Goal: Entertainment & Leisure: Consume media (video, audio)

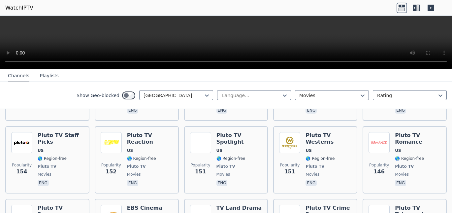
scroll to position [569, 0]
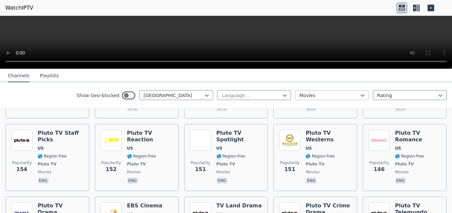
click at [342, 93] on div at bounding box center [329, 95] width 60 height 7
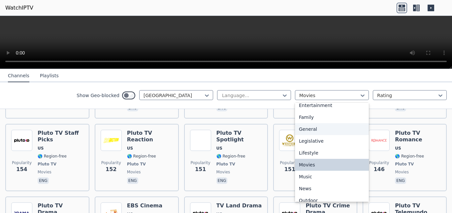
scroll to position [192, 0]
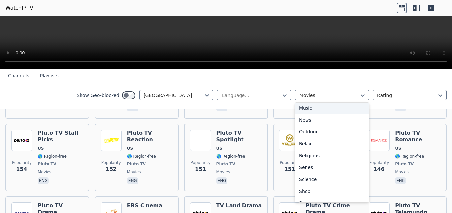
click at [296, 108] on div "Music" at bounding box center [332, 108] width 74 height 12
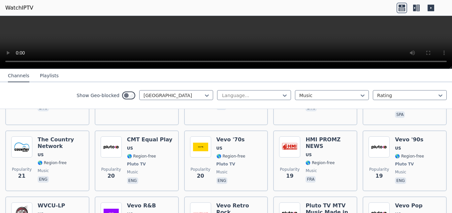
scroll to position [555, 0]
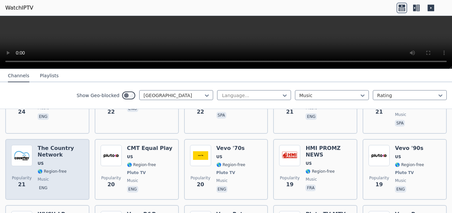
click at [44, 161] on span "US" at bounding box center [61, 163] width 46 height 5
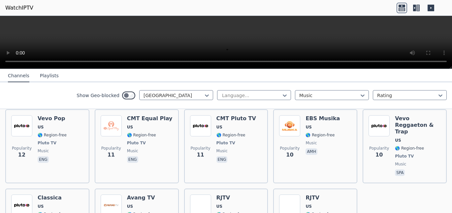
scroll to position [956, 0]
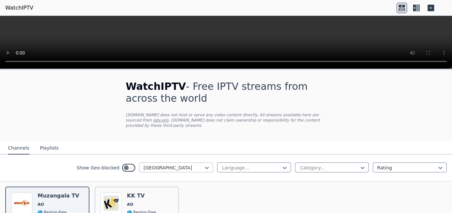
click at [196, 164] on div at bounding box center [173, 167] width 60 height 7
drag, startPoint x: 188, startPoint y: 160, endPoint x: 174, endPoint y: 160, distance: 14.2
click at [174, 164] on div at bounding box center [173, 167] width 60 height 7
click at [158, 164] on div at bounding box center [173, 167] width 60 height 7
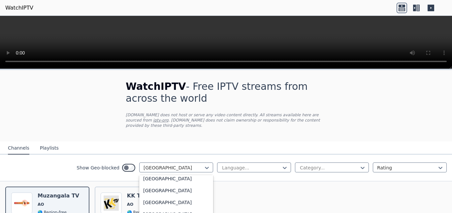
click at [414, 4] on icon at bounding box center [416, 8] width 11 height 11
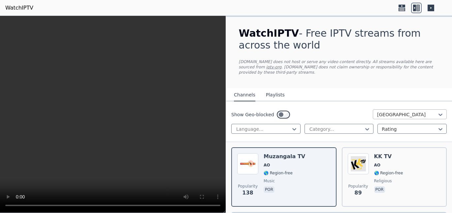
click at [393, 111] on div at bounding box center [407, 114] width 60 height 7
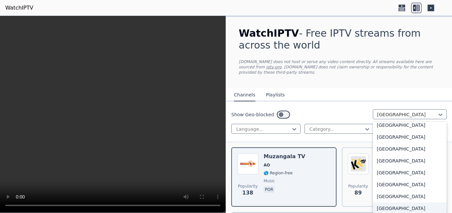
scroll to position [2319, 0]
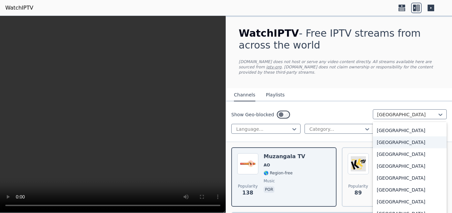
click at [402, 137] on div "[GEOGRAPHIC_DATA]" at bounding box center [409, 142] width 74 height 12
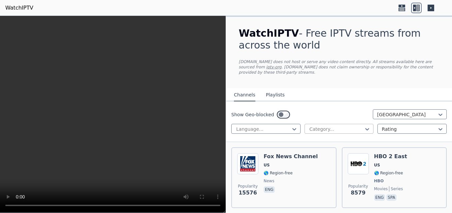
click at [312, 126] on div at bounding box center [335, 129] width 55 height 7
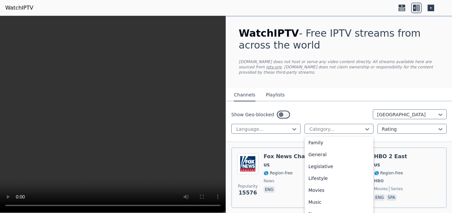
scroll to position [146, 0]
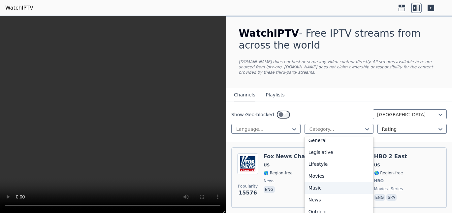
click at [316, 182] on div "Music" at bounding box center [338, 188] width 69 height 12
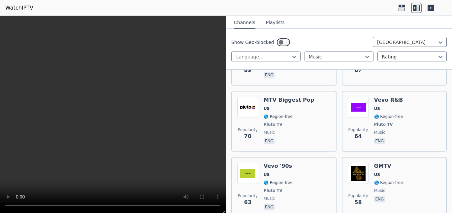
scroll to position [586, 0]
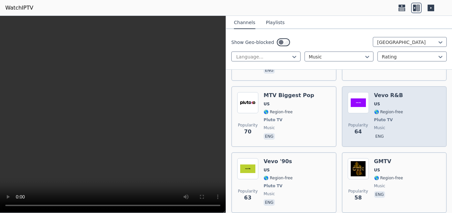
click at [396, 109] on div "Vevo R&B US 🌎 Region-free Pluto TV music eng" at bounding box center [388, 116] width 29 height 49
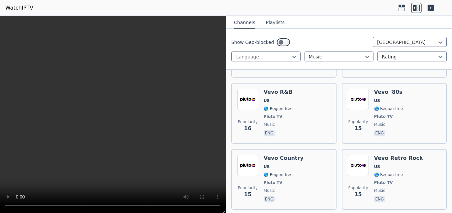
scroll to position [1607, 0]
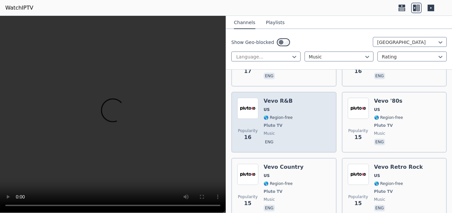
click at [298, 100] on div "Popularity 16 Vevo R&B US 🌎 Region-free Pluto TV music eng" at bounding box center [283, 122] width 93 height 49
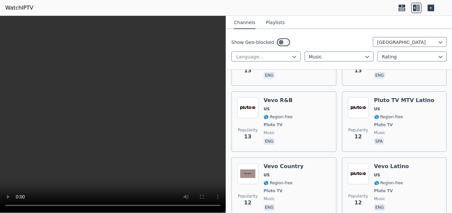
scroll to position [1906, 0]
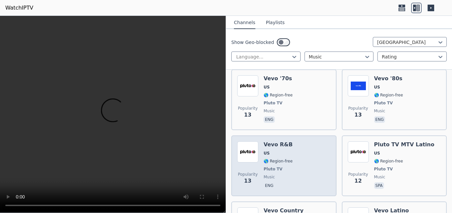
click at [297, 141] on div "Popularity 13 Vevo R&B US 🌎 Region-free Pluto TV music eng" at bounding box center [283, 165] width 93 height 49
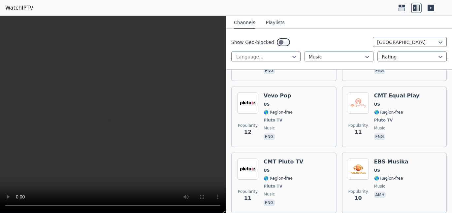
scroll to position [2091, 0]
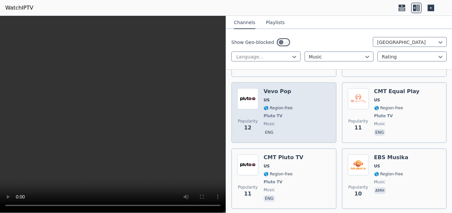
click at [295, 88] on div "Popularity 12 Vevo Pop US 🌎 Region-free Pluto TV music eng" at bounding box center [283, 112] width 93 height 49
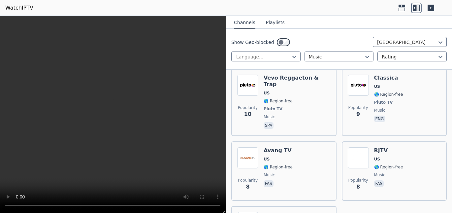
scroll to position [2272, 0]
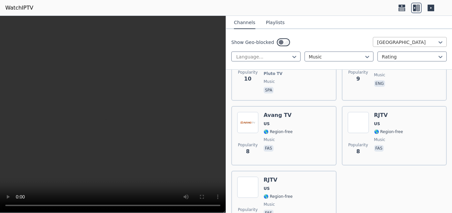
click at [398, 44] on div at bounding box center [407, 42] width 60 height 7
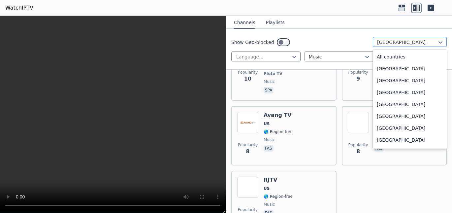
scroll to position [2250, 0]
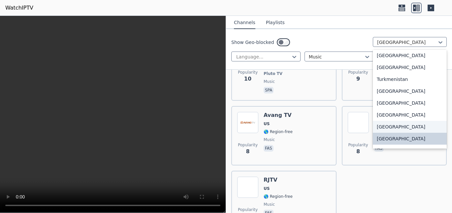
click at [399, 125] on div "United Kingdom" at bounding box center [409, 127] width 74 height 12
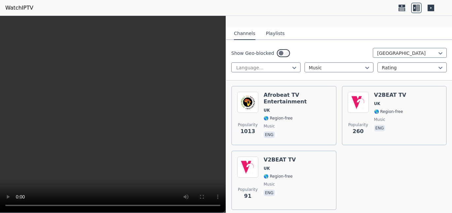
scroll to position [62, 0]
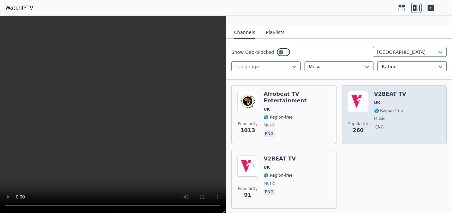
click at [386, 124] on span "eng" at bounding box center [390, 128] width 32 height 8
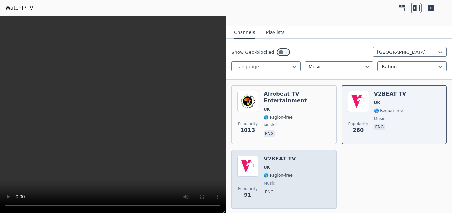
click at [277, 165] on div "V2BEAT TV UK 🌎 Region-free music eng" at bounding box center [279, 178] width 32 height 47
